Goal: Information Seeking & Learning: Learn about a topic

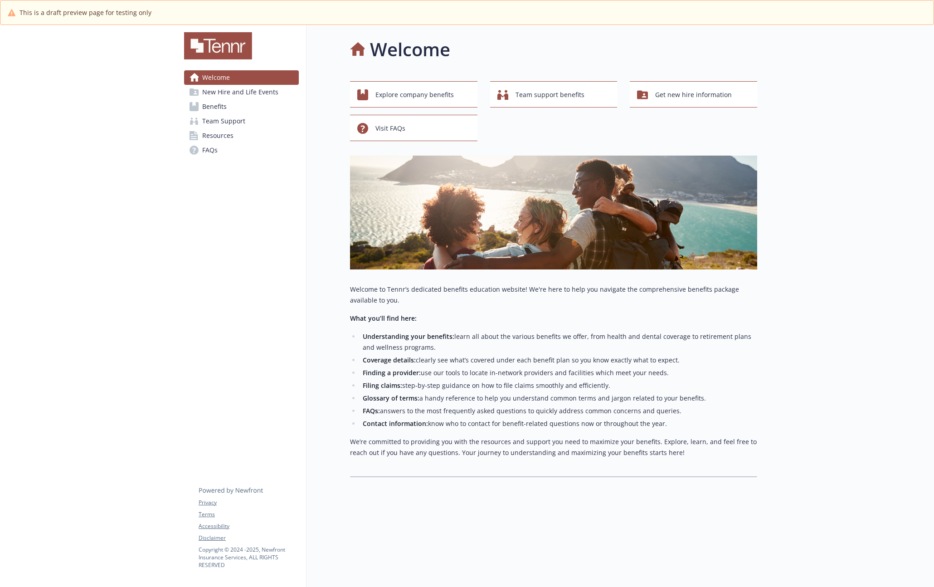
click at [269, 90] on span "New Hire and Life Events" at bounding box center [240, 92] width 76 height 15
